Goal: Task Accomplishment & Management: Manage account settings

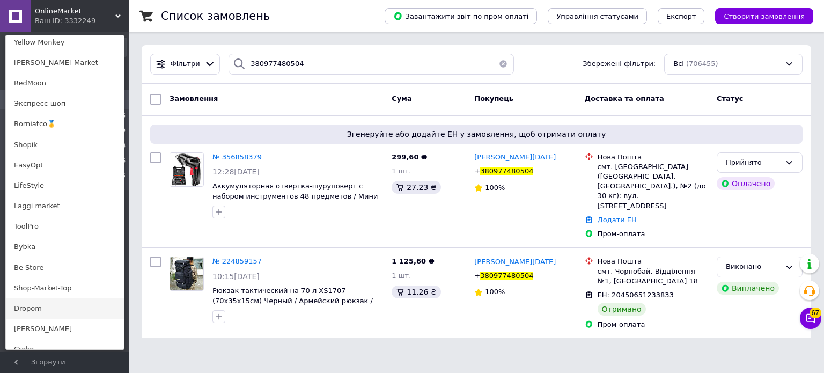
scroll to position [762, 0]
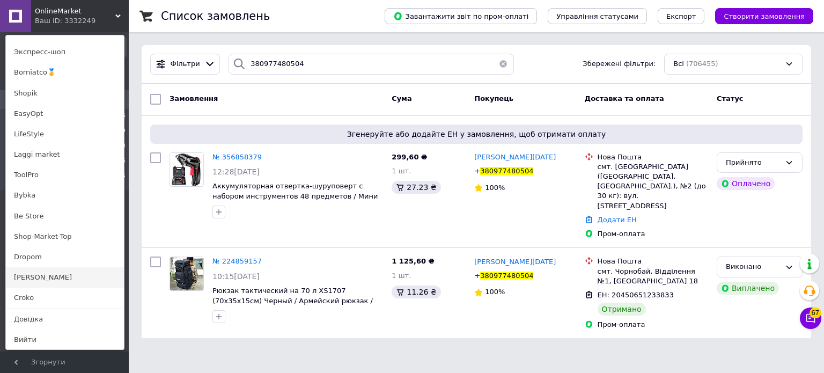
click at [34, 282] on link "[PERSON_NAME]" at bounding box center [65, 277] width 118 height 20
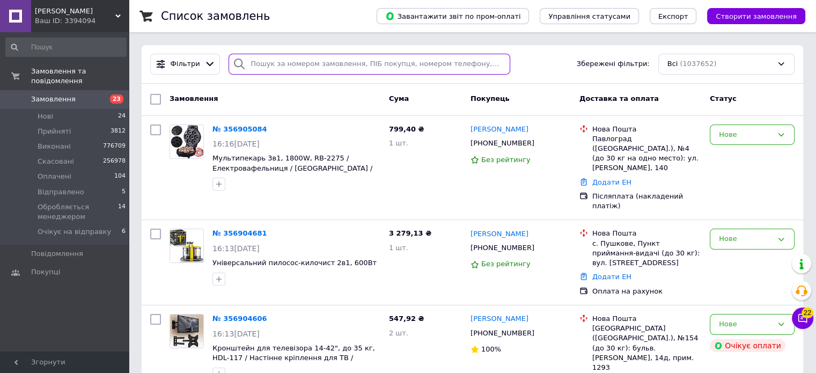
click at [359, 66] on input "search" at bounding box center [370, 64] width 282 height 21
paste input "356881675"
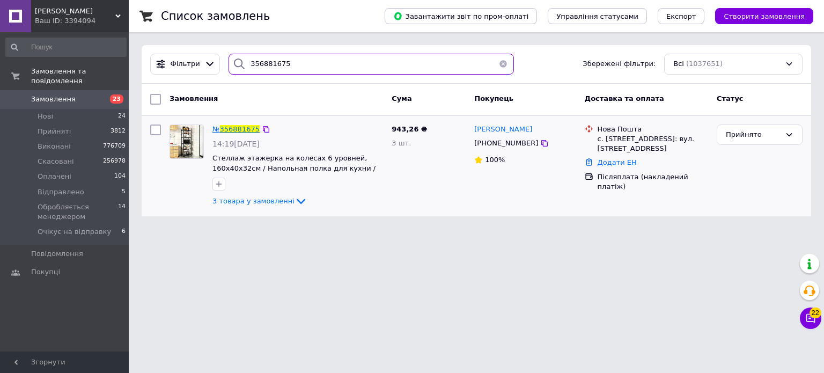
type input "356881675"
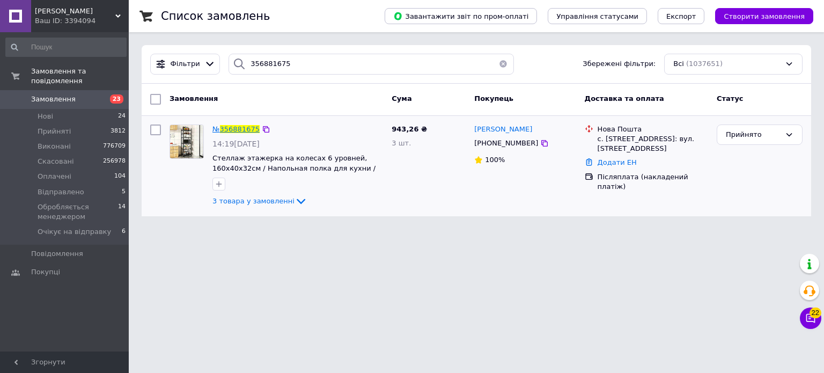
click at [248, 133] on span "356881675" at bounding box center [240, 129] width 40 height 8
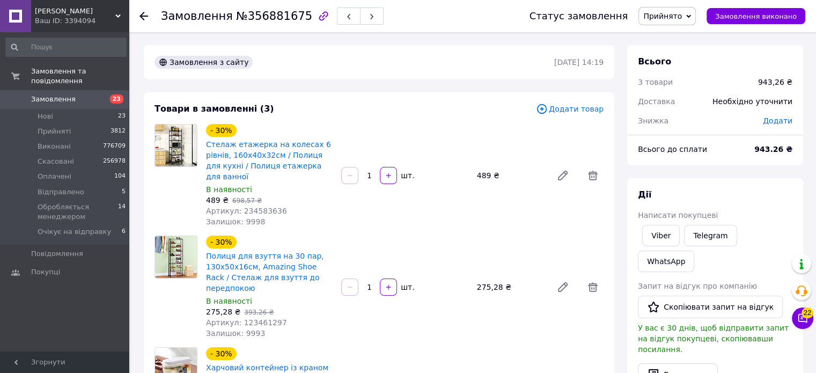
click at [253, 207] on span "Артикул: 234583636" at bounding box center [246, 211] width 81 height 9
copy span "234583636"
click at [145, 15] on use at bounding box center [143, 16] width 9 height 9
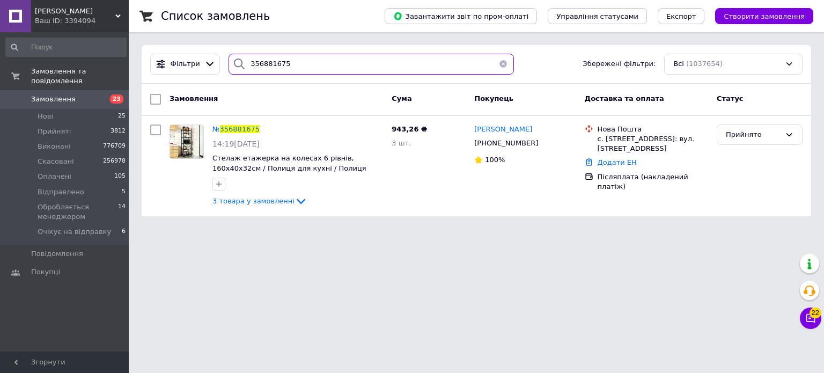
drag, startPoint x: 310, startPoint y: 64, endPoint x: 224, endPoint y: 69, distance: 85.4
click at [229, 69] on div "356881675" at bounding box center [371, 64] width 285 height 21
paste input "80686558232"
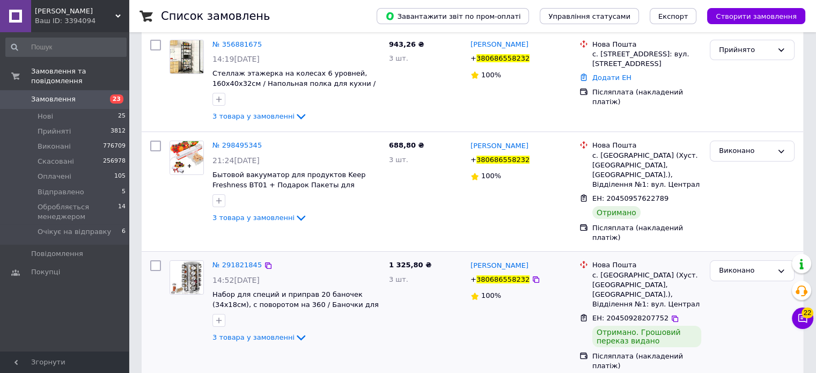
scroll to position [174, 0]
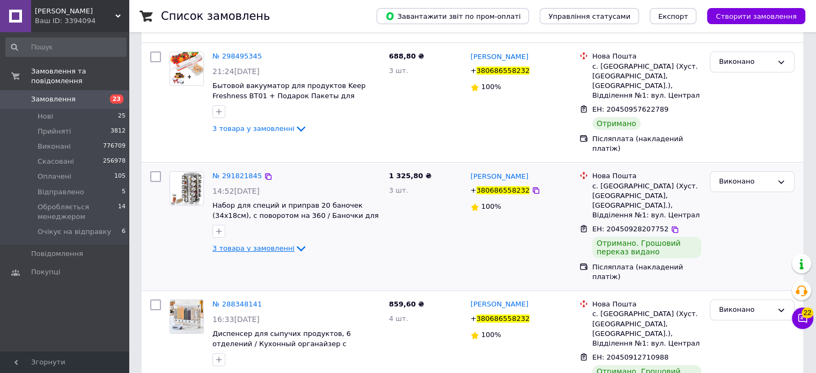
click at [295, 242] on icon at bounding box center [301, 248] width 13 height 13
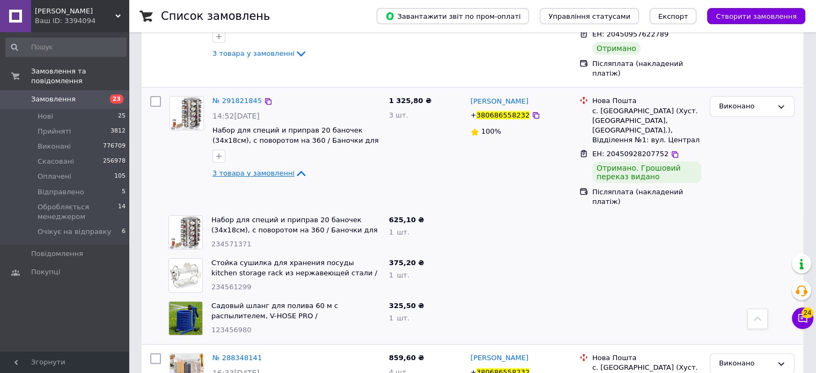
scroll to position [303, 0]
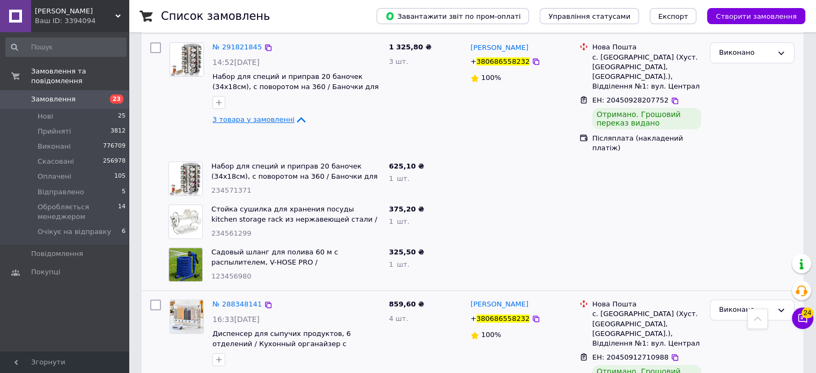
click at [276, 372] on span "4 товара у замовленні" at bounding box center [253, 376] width 82 height 8
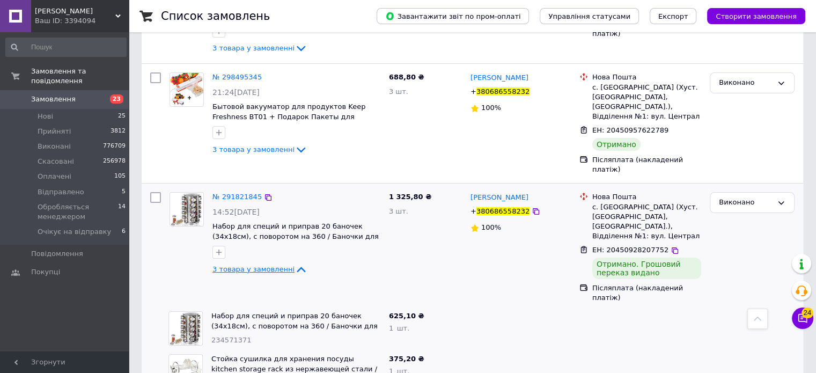
scroll to position [46, 0]
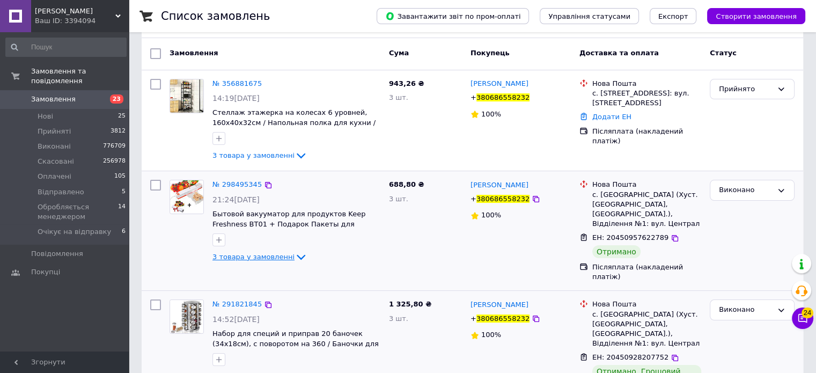
click at [275, 259] on span "3 товара у замовленні" at bounding box center [253, 257] width 82 height 8
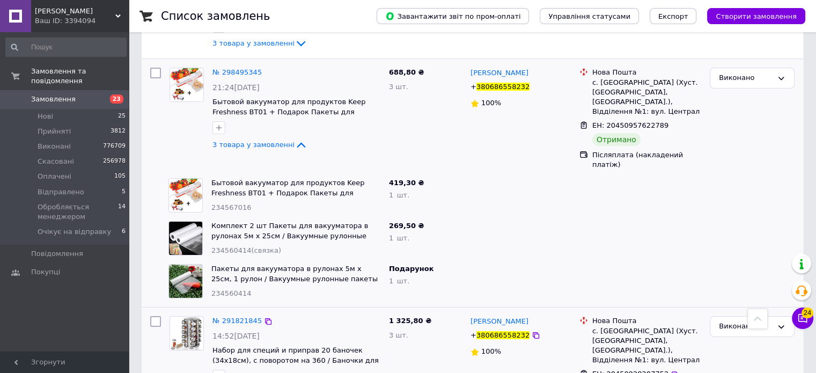
scroll to position [0, 0]
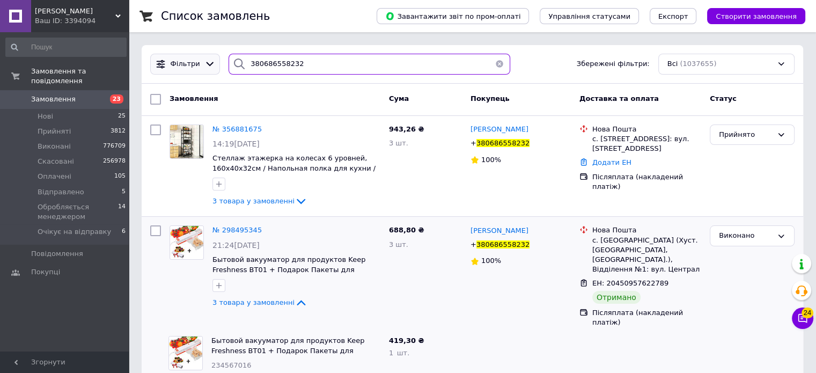
drag, startPoint x: 306, startPoint y: 69, endPoint x: 173, endPoint y: 72, distance: 133.1
click at [177, 70] on div "Фільтри 380686558232 Збережені фільтри: Всі (1037655)" at bounding box center [472, 64] width 653 height 21
paste input "56881598"
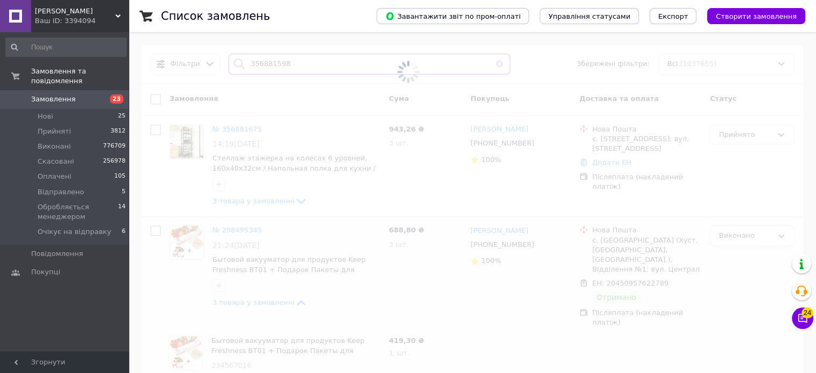
type input "356881598"
